Goal: Check status

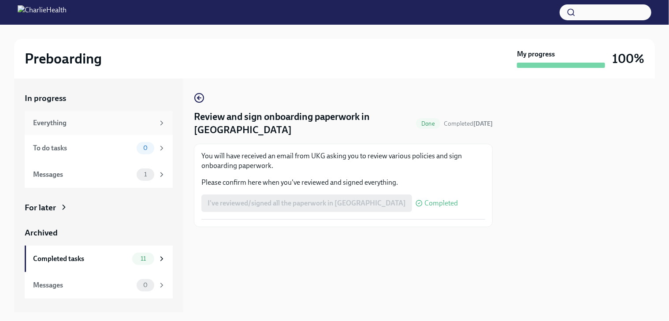
click at [60, 122] on div "Everything" at bounding box center [93, 123] width 121 height 10
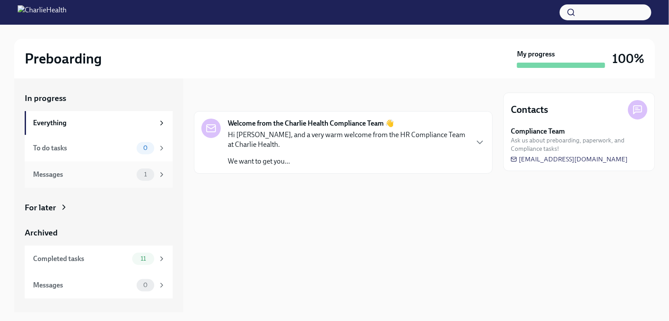
click at [54, 174] on div "Messages" at bounding box center [83, 175] width 100 height 10
click at [148, 176] on span "1" at bounding box center [145, 174] width 13 height 7
click at [529, 138] on span "Ask us about preboarding, paperwork, and Compliance tasks!" at bounding box center [579, 144] width 137 height 17
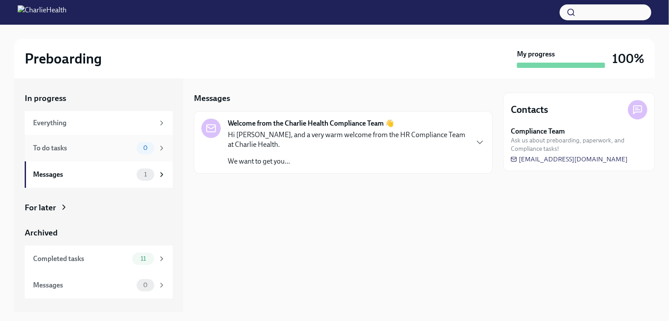
click at [45, 143] on div "To do tasks" at bounding box center [83, 148] width 100 height 10
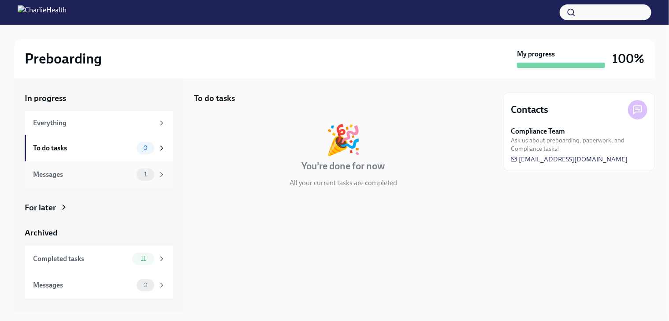
click at [51, 173] on div "Messages" at bounding box center [83, 175] width 100 height 10
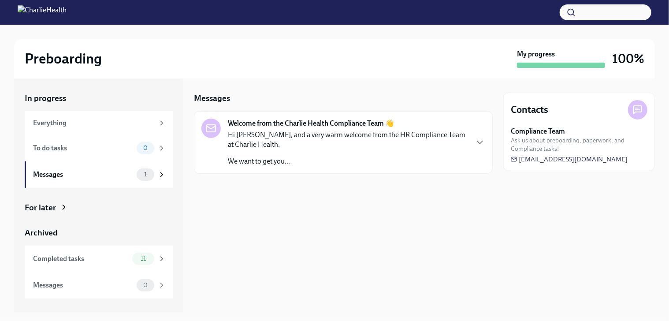
click at [47, 204] on div "For later" at bounding box center [40, 207] width 31 height 11
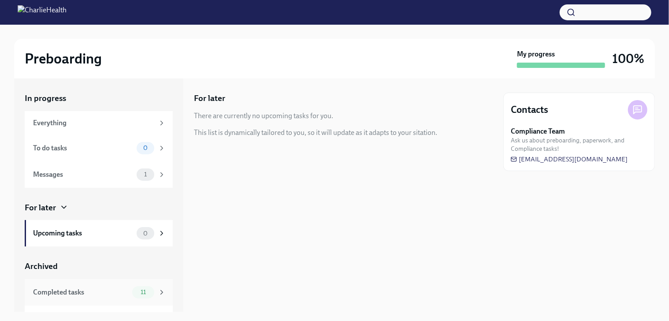
click at [69, 291] on div "Completed tasks" at bounding box center [81, 292] width 96 height 10
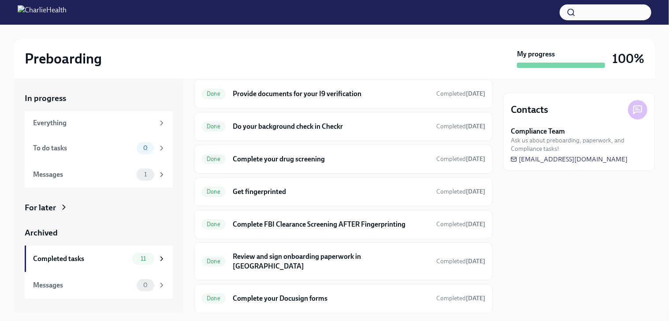
scroll to position [106, 0]
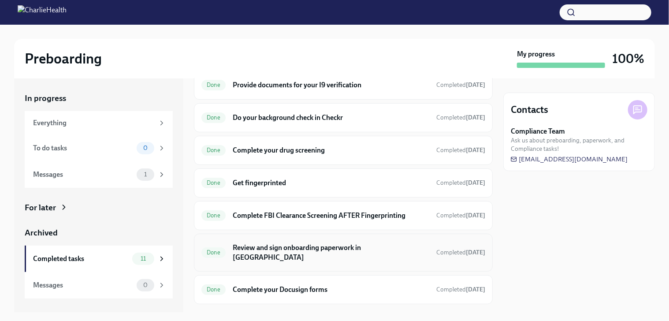
click at [422, 241] on div "Done Review and sign onboarding paperwork in UKG Completed 3 days ago" at bounding box center [343, 252] width 284 height 23
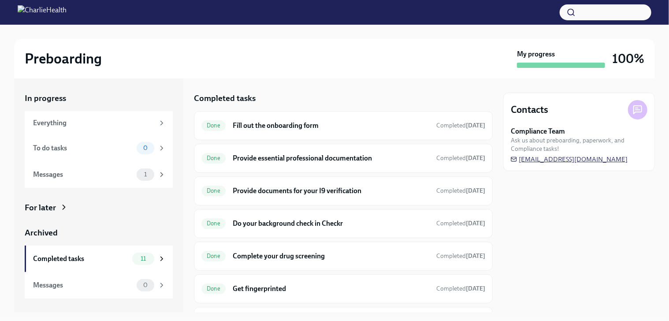
click at [540, 156] on span "[EMAIL_ADDRESS][DOMAIN_NAME]" at bounding box center [569, 159] width 117 height 9
click at [540, 159] on span "[EMAIL_ADDRESS][DOMAIN_NAME]" at bounding box center [569, 159] width 117 height 9
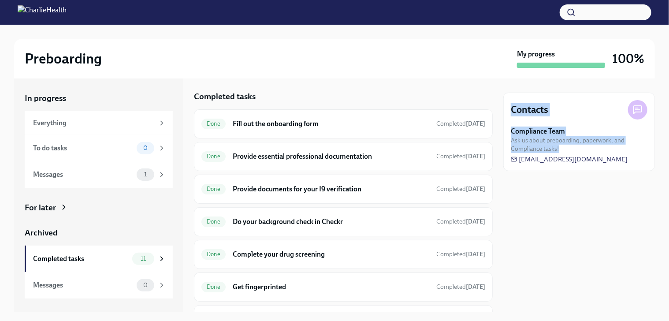
drag, startPoint x: 349, startPoint y: 307, endPoint x: 662, endPoint y: 248, distance: 318.8
click at [662, 248] on div "Preboarding My progress 100% In progress Everything To do tasks 0 Messages 1 Fo…" at bounding box center [334, 168] width 669 height 287
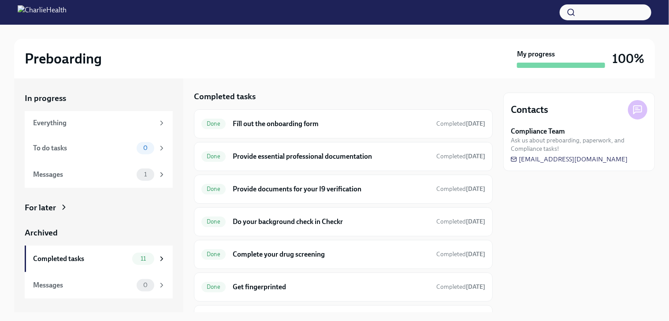
scroll to position [201, 0]
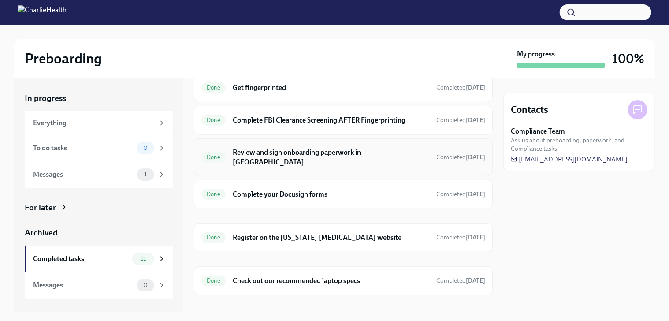
click at [211, 154] on span "Done" at bounding box center [213, 157] width 24 height 7
